Goal: Find contact information: Find contact information

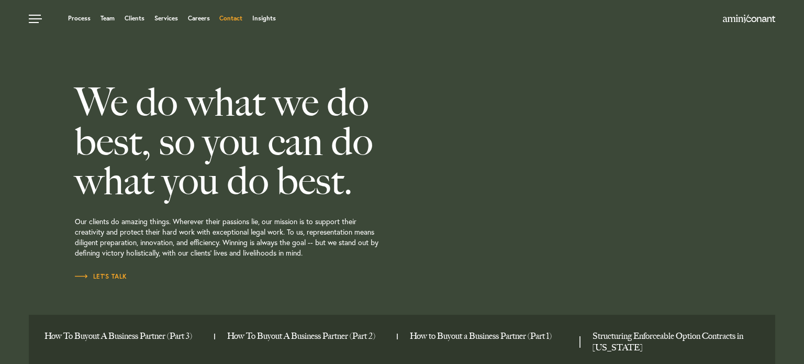
click at [229, 15] on link "Contact" at bounding box center [230, 18] width 23 height 6
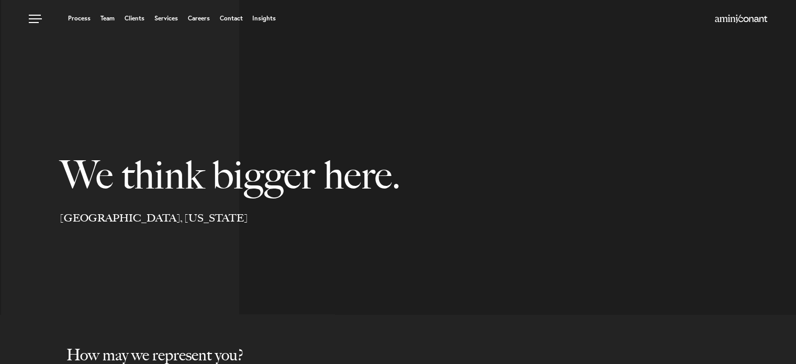
select select "Austin"
select select "Business and Civil Litigation"
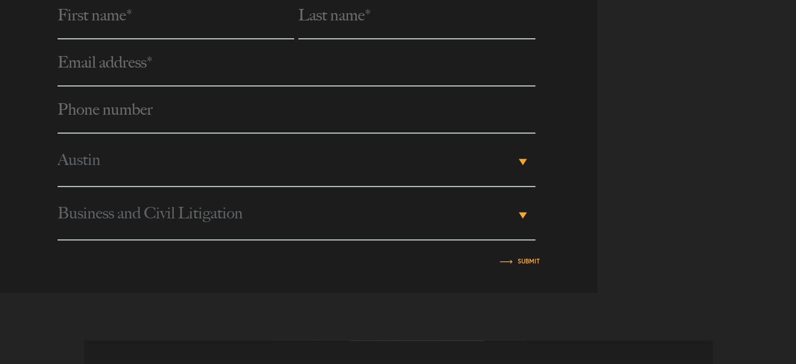
scroll to position [573, 0]
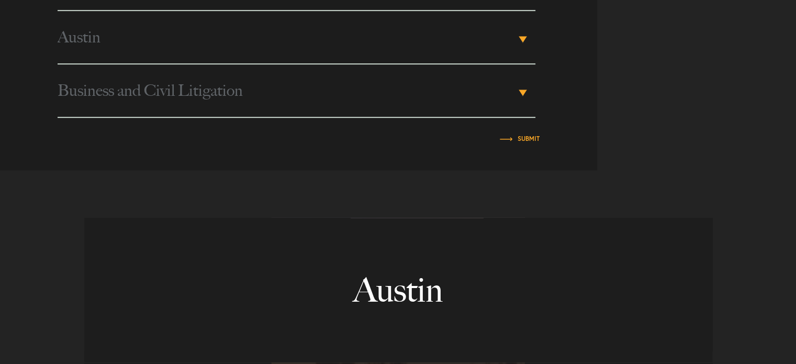
drag, startPoint x: 795, startPoint y: 182, endPoint x: 768, endPoint y: 97, distance: 88.2
click at [768, 97] on div "L.A. legalists for your pursuit of happiness. [GEOGRAPHIC_DATA], [US_STATE] Bri…" at bounding box center [398, 252] width 796 height 1651
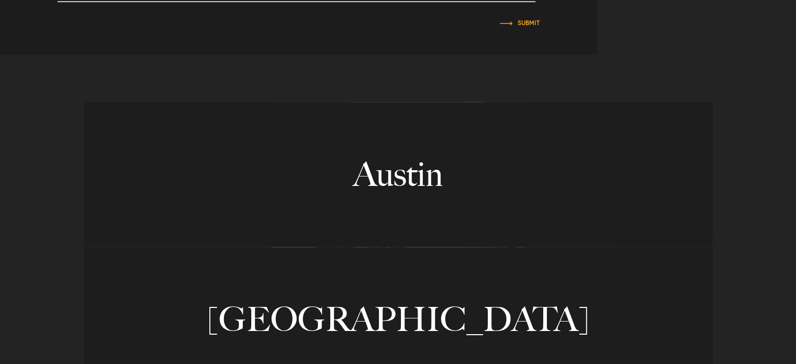
scroll to position [743, 0]
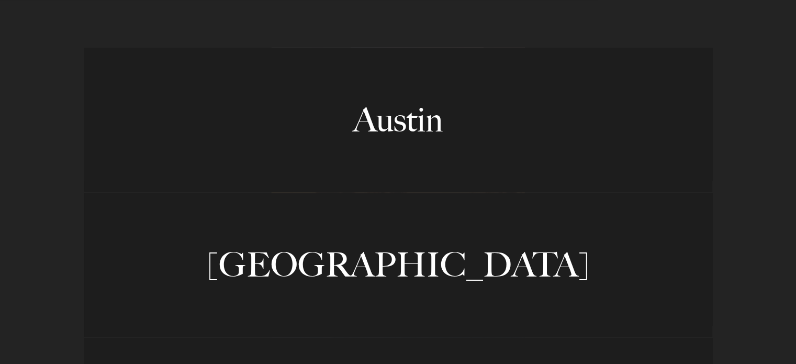
click at [374, 118] on link "Austin" at bounding box center [398, 120] width 628 height 144
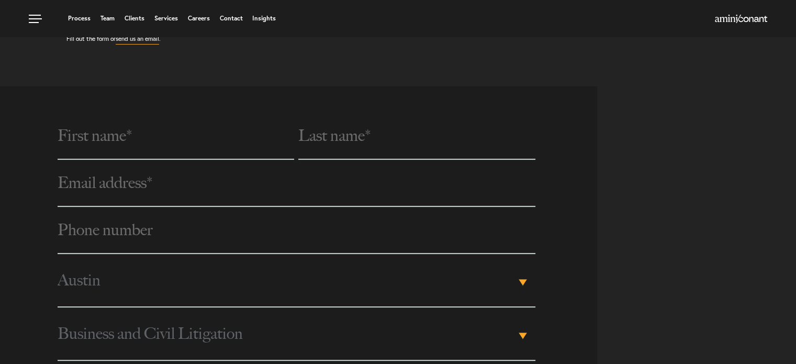
scroll to position [274, 0]
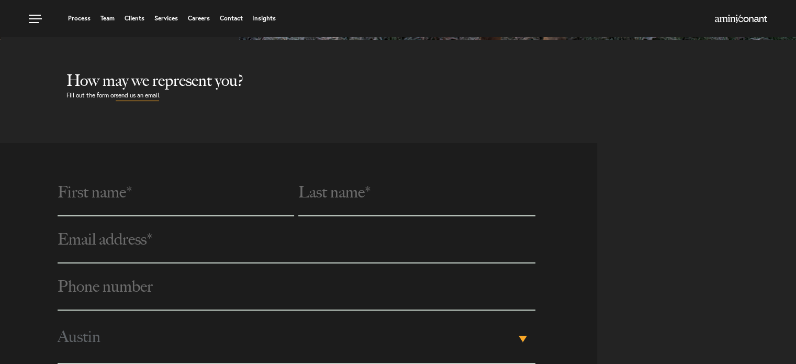
click at [788, 95] on p "Fill out the form or send us an email ." at bounding box center [430, 95] width 729 height 11
click at [144, 96] on link "send us an email" at bounding box center [137, 95] width 43 height 11
click at [252, 137] on section "How may we represent you? Fill out the form or send us an email ." at bounding box center [398, 91] width 796 height 103
drag, startPoint x: 784, startPoint y: 29, endPoint x: 601, endPoint y: 143, distance: 215.7
drag, startPoint x: 601, startPoint y: 143, endPoint x: 559, endPoint y: 118, distance: 48.5
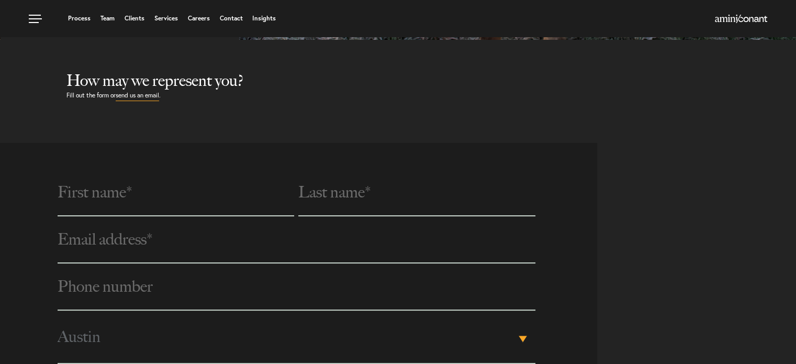
click at [559, 118] on section "How may we represent you? Fill out the form or send us an email ." at bounding box center [398, 91] width 796 height 103
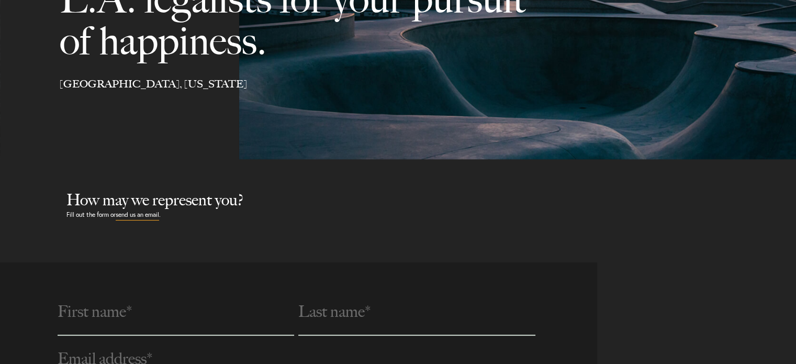
scroll to position [159, 0]
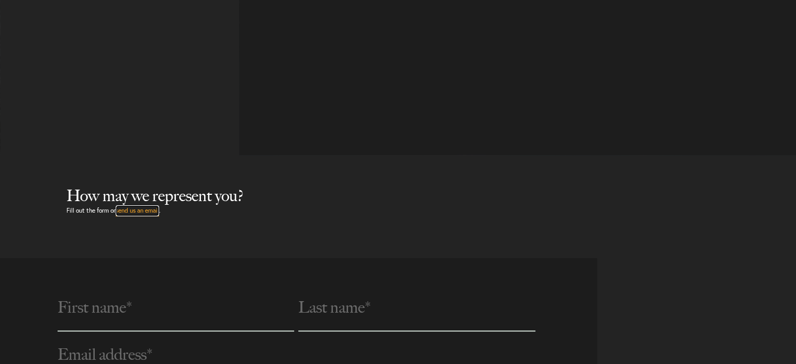
click at [141, 210] on link "send us an email" at bounding box center [137, 210] width 43 height 11
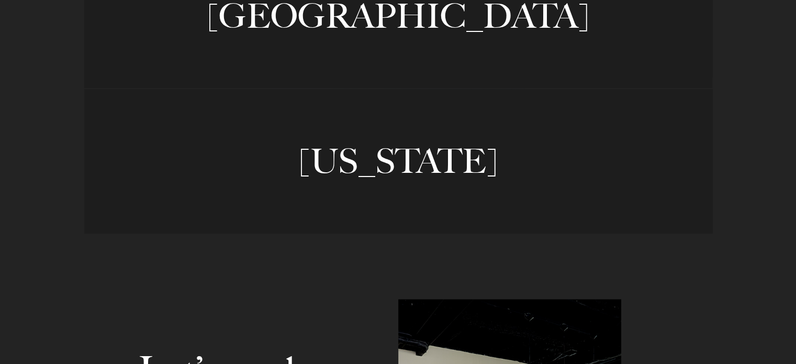
scroll to position [1428, 0]
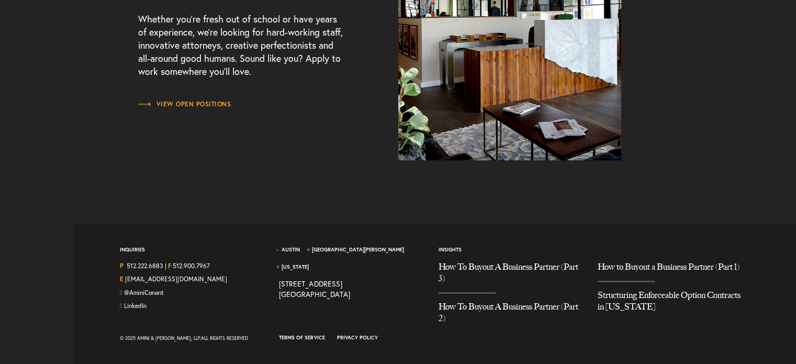
drag, startPoint x: 803, startPoint y: 361, endPoint x: 668, endPoint y: 62, distance: 327.8
click at [668, 62] on div "Let’s work together. Whether you’re fresh out of school or have years of experi…" at bounding box center [398, 11] width 796 height 298
click at [295, 248] on link "Austin" at bounding box center [290, 249] width 18 height 7
